Goal: Transaction & Acquisition: Purchase product/service

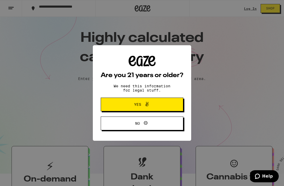
click at [168, 103] on button "Yes" at bounding box center [142, 104] width 82 height 14
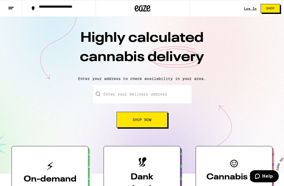
click at [174, 95] on input "Enter your delivery address" at bounding box center [142, 94] width 98 height 18
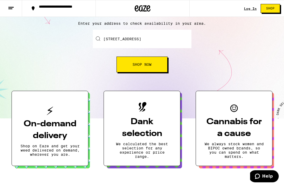
click at [158, 66] on button "Shop Now" at bounding box center [141, 64] width 51 height 16
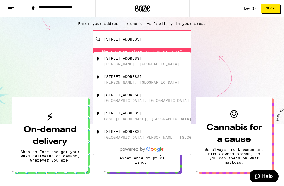
click at [142, 59] on div "[STREET_ADDRESS]" at bounding box center [123, 58] width 38 height 4
type input "[STREET_ADDRESS][PERSON_NAME]"
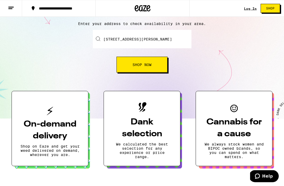
scroll to position [55, 0]
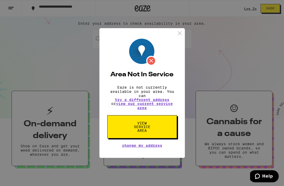
click at [176, 33] on img at bounding box center [179, 33] width 7 height 7
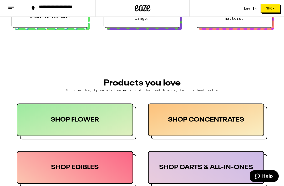
scroll to position [193, 0]
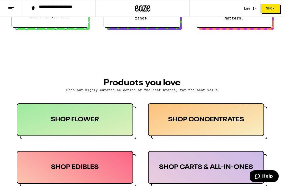
click at [10, 1] on button at bounding box center [11, 8] width 22 height 17
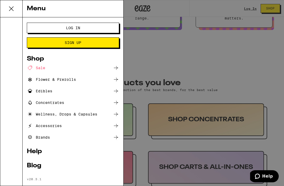
click at [37, 70] on div "Sale" at bounding box center [36, 68] width 18 height 6
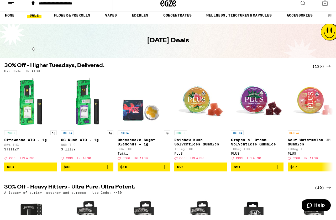
scroll to position [5, 0]
